Goal: Task Accomplishment & Management: Use online tool/utility

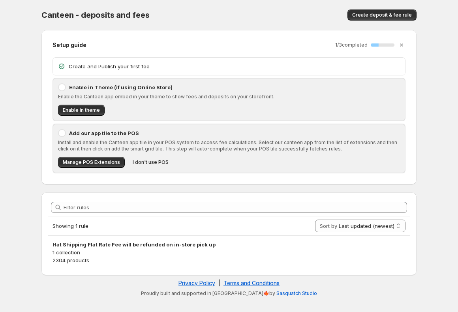
click at [421, 164] on div "Canteen - deposits and fees. This page is ready Canteen - deposits and fees Cre…" at bounding box center [229, 150] width 394 height 300
click at [430, 157] on body "Home Help Canteen - deposits and fees. This page is ready Canteen - deposits an…" at bounding box center [229, 156] width 458 height 312
click at [428, 155] on body "Home Help Canteen - deposits and fees. This page is ready Canteen - deposits an…" at bounding box center [229, 156] width 458 height 312
click at [231, 190] on div "Filter rules Showing 1 rule Sort by Last updated (newest) Last updated (oldest)…" at bounding box center [225, 230] width 381 height 89
click at [226, 191] on div "Filter rules Showing 1 rule Sort by Last updated (newest) Last updated (oldest)…" at bounding box center [225, 230] width 381 height 89
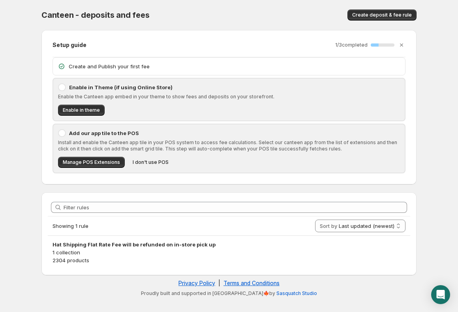
click at [427, 147] on body "Home Help Canteen - deposits and fees. This page is ready Canteen - deposits an…" at bounding box center [229, 156] width 458 height 312
click at [430, 149] on body "Home Help Canteen - deposits and fees. This page is ready Canteen - deposits an…" at bounding box center [229, 156] width 458 height 312
click at [434, 150] on body "Home Help Canteen - deposits and fees. This page is ready Canteen - deposits an…" at bounding box center [229, 156] width 458 height 312
click at [431, 142] on body "Home Help Canteen - deposits and fees. This page is ready Canteen - deposits an…" at bounding box center [229, 156] width 458 height 312
click at [218, 117] on div "Enable in Theme (if using Online Store) Enable the Canteen app embed in your th…" at bounding box center [228, 100] width 351 height 42
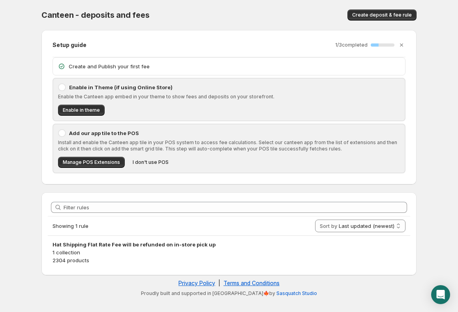
click at [228, 119] on div "Enable in Theme (if using Online Store) Enable the Canteen app embed in your th…" at bounding box center [228, 100] width 351 height 42
drag, startPoint x: 423, startPoint y: 220, endPoint x: 431, endPoint y: 217, distance: 8.7
click at [424, 220] on div "Canteen - deposits and fees. This page is ready Canteen - deposits and fees Cre…" at bounding box center [229, 150] width 394 height 300
click at [431, 217] on body "Home Help Canteen - deposits and fees. This page is ready Canteen - deposits an…" at bounding box center [229, 156] width 458 height 312
click at [432, 217] on body "Home Help Canteen - deposits and fees. This page is ready Canteen - deposits an…" at bounding box center [229, 156] width 458 height 312
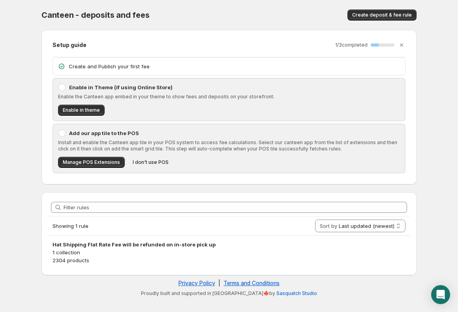
click at [432, 217] on body "Home Help Canteen - deposits and fees. This page is ready Canteen - deposits an…" at bounding box center [229, 156] width 458 height 312
click at [91, 108] on span "Enable in theme" at bounding box center [81, 110] width 37 height 6
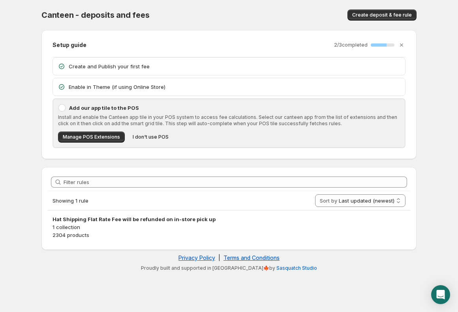
click at [48, 135] on div "Setup guide 2 / 3 completed 67 % Create and Publish your first fee Enable in Th…" at bounding box center [229, 94] width 362 height 116
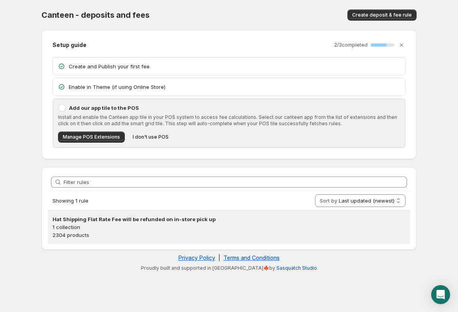
click at [161, 224] on p "1 collection" at bounding box center [228, 227] width 353 height 8
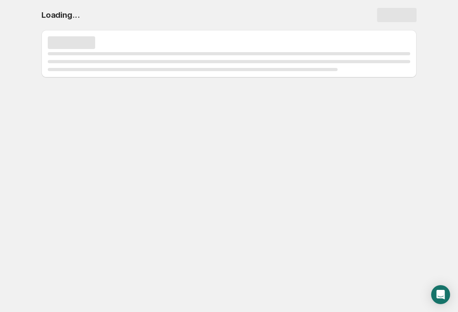
click at [32, 168] on body "Home Help Loading..." at bounding box center [229, 156] width 458 height 312
click at [31, 159] on body "Home Help Loading..." at bounding box center [229, 156] width 458 height 312
click at [32, 159] on body "Home Help Loading..." at bounding box center [229, 156] width 458 height 312
click at [32, 157] on body "Home Help Loading..." at bounding box center [229, 156] width 458 height 312
click at [36, 153] on body "Home Help Loading..." at bounding box center [229, 156] width 458 height 312
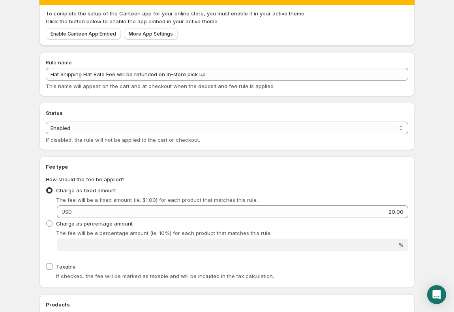
scroll to position [118, 0]
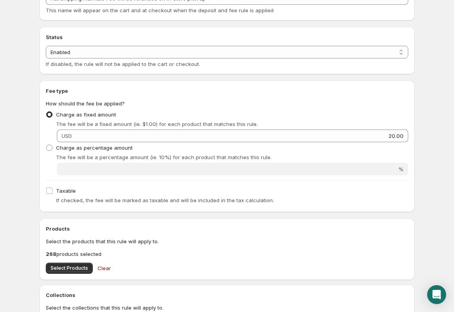
click at [36, 153] on div "Rule name Hat Shipping Flat Rate Fee will be refunded on in-store pick up This …" at bounding box center [223, 220] width 381 height 501
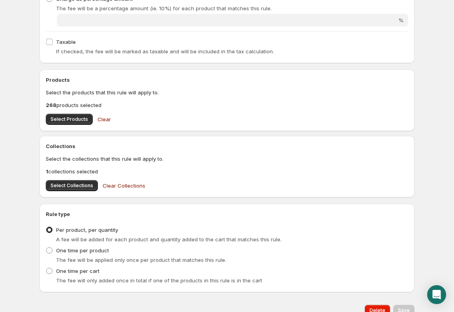
scroll to position [276, 0]
